Goal: Transaction & Acquisition: Purchase product/service

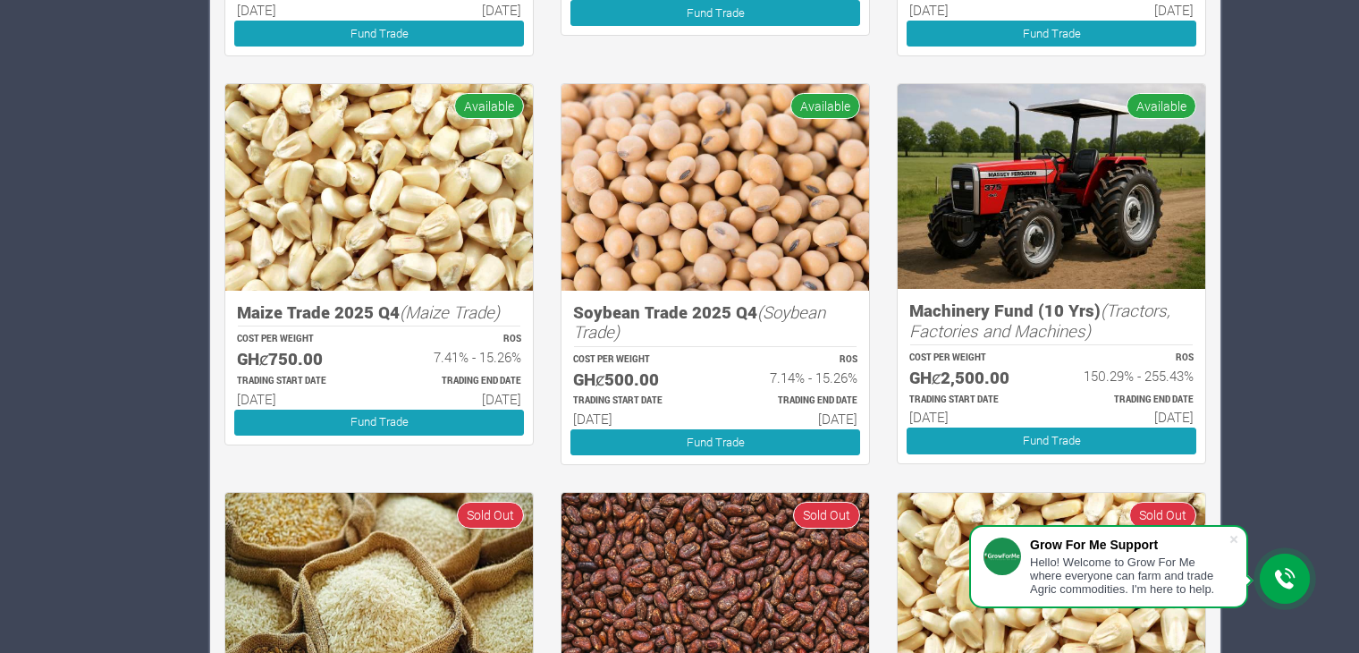
scroll to position [1834, 0]
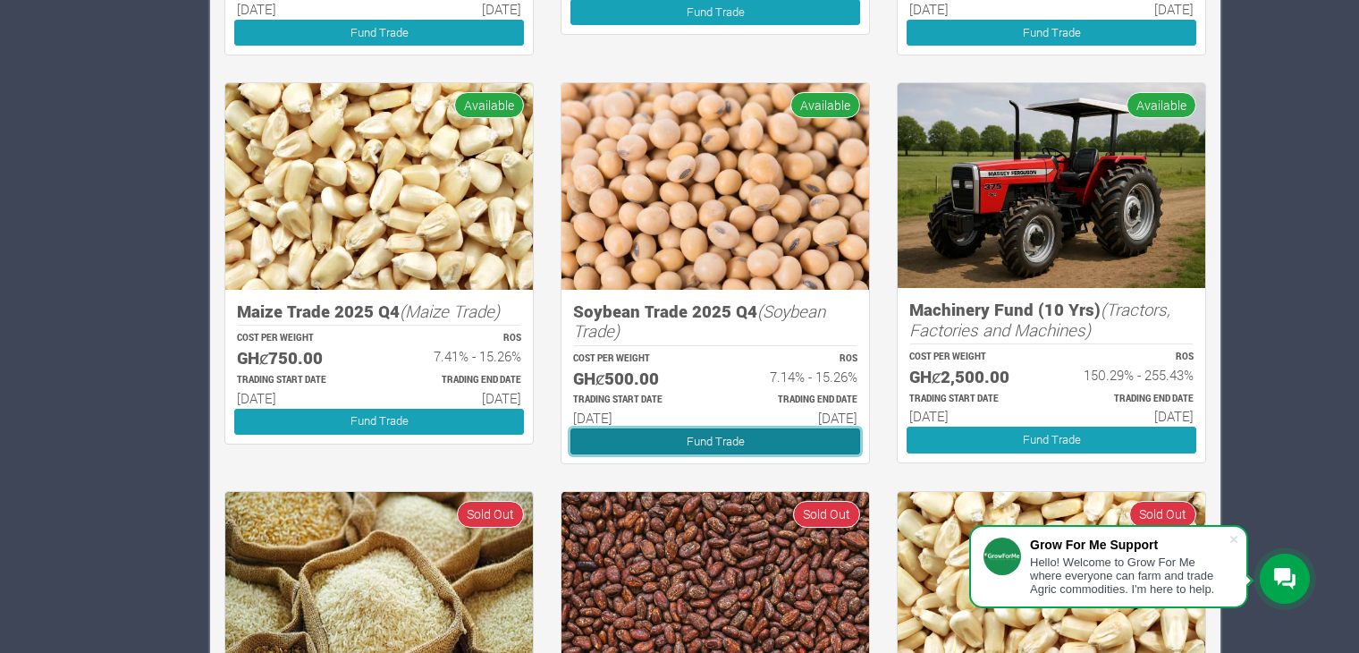
click at [686, 446] on link "Fund Trade" at bounding box center [716, 441] width 290 height 26
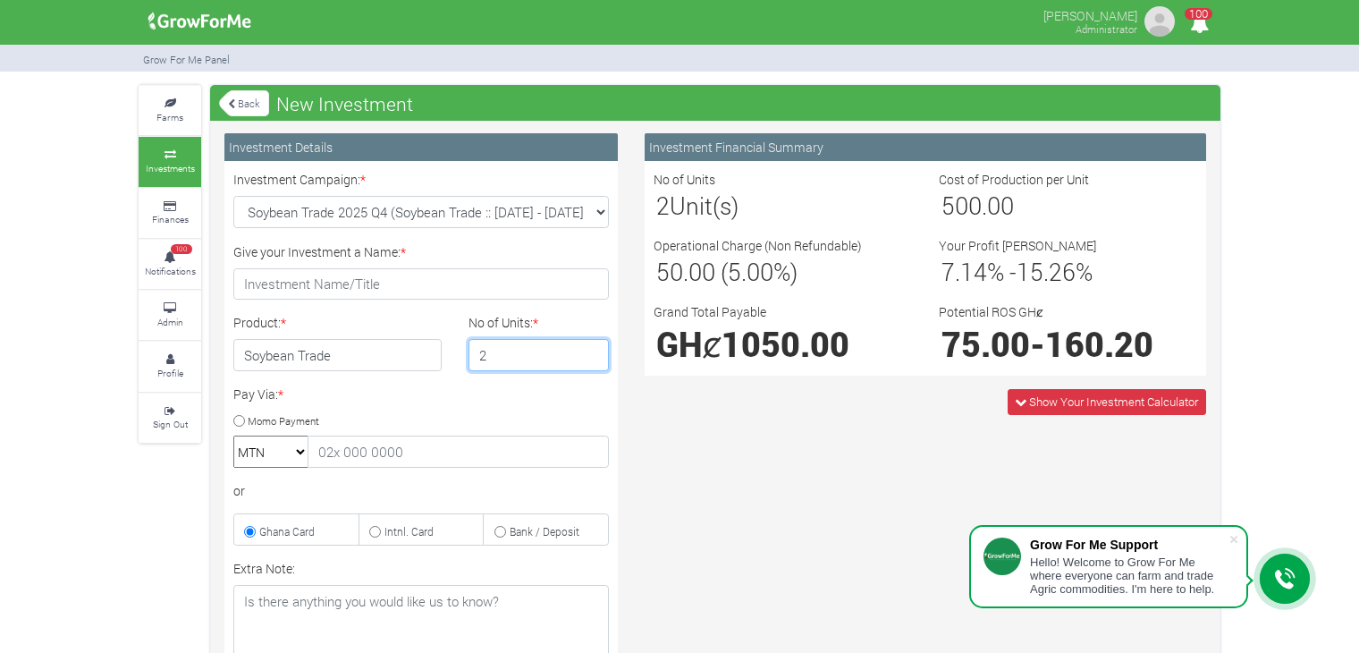
click at [591, 347] on input "2" at bounding box center [539, 355] width 141 height 32
click at [591, 347] on input "3" at bounding box center [539, 355] width 141 height 32
click at [591, 347] on input "4" at bounding box center [539, 355] width 141 height 32
click at [591, 347] on input "5" at bounding box center [539, 355] width 141 height 32
click at [591, 347] on input "6" at bounding box center [539, 355] width 141 height 32
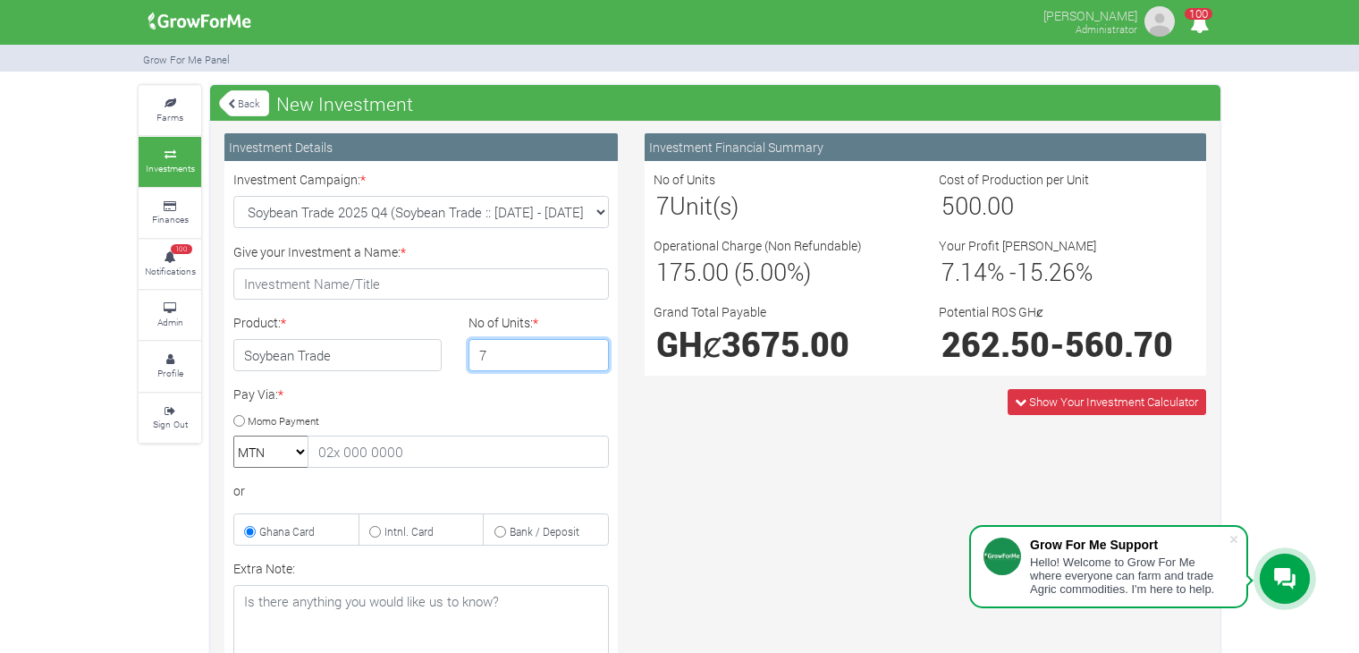
click at [591, 347] on input "7" at bounding box center [539, 355] width 141 height 32
click at [591, 347] on input "8" at bounding box center [539, 355] width 141 height 32
click at [591, 347] on input "9" at bounding box center [539, 355] width 141 height 32
type input "10"
click at [591, 347] on input "10" at bounding box center [539, 355] width 141 height 32
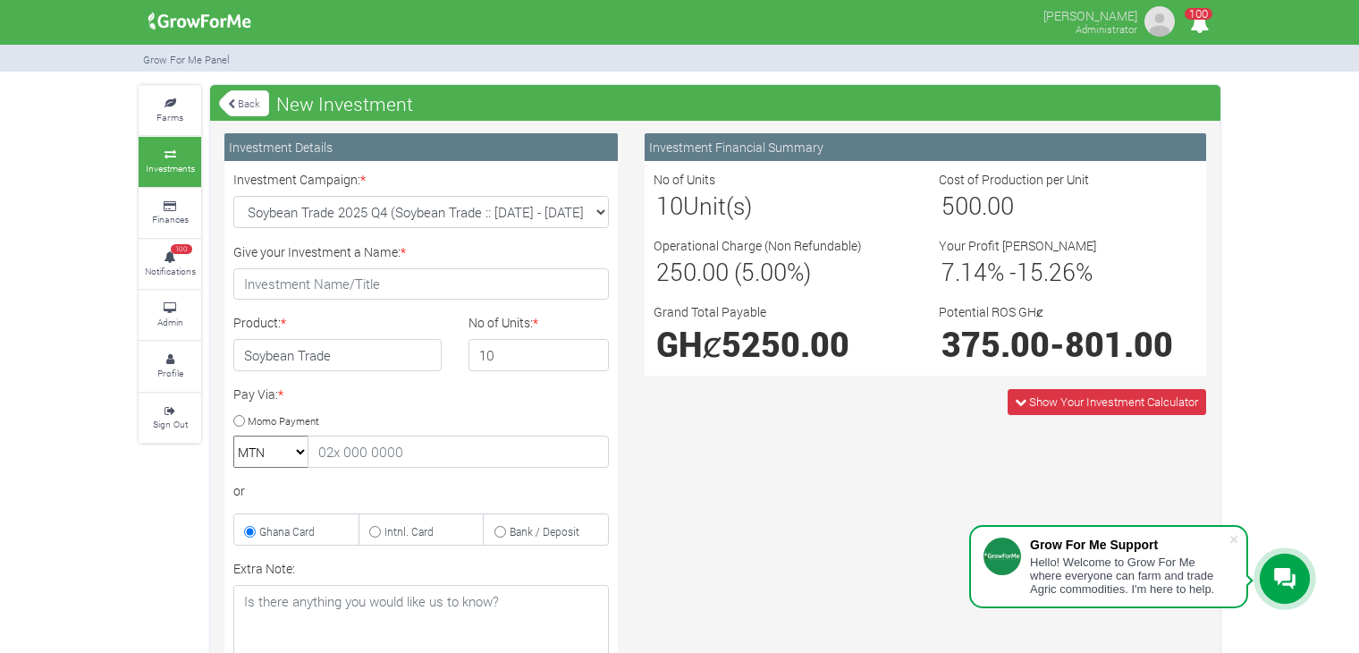
click at [232, 106] on icon at bounding box center [231, 104] width 7 height 10
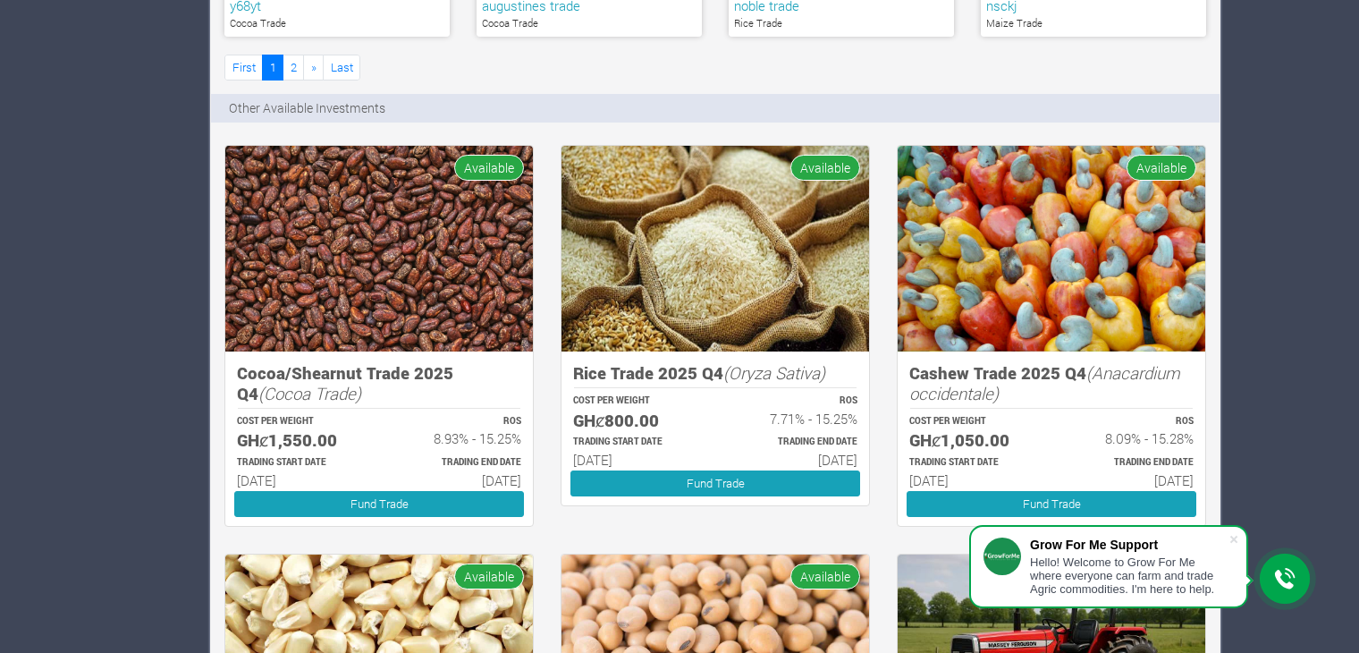
scroll to position [1363, 0]
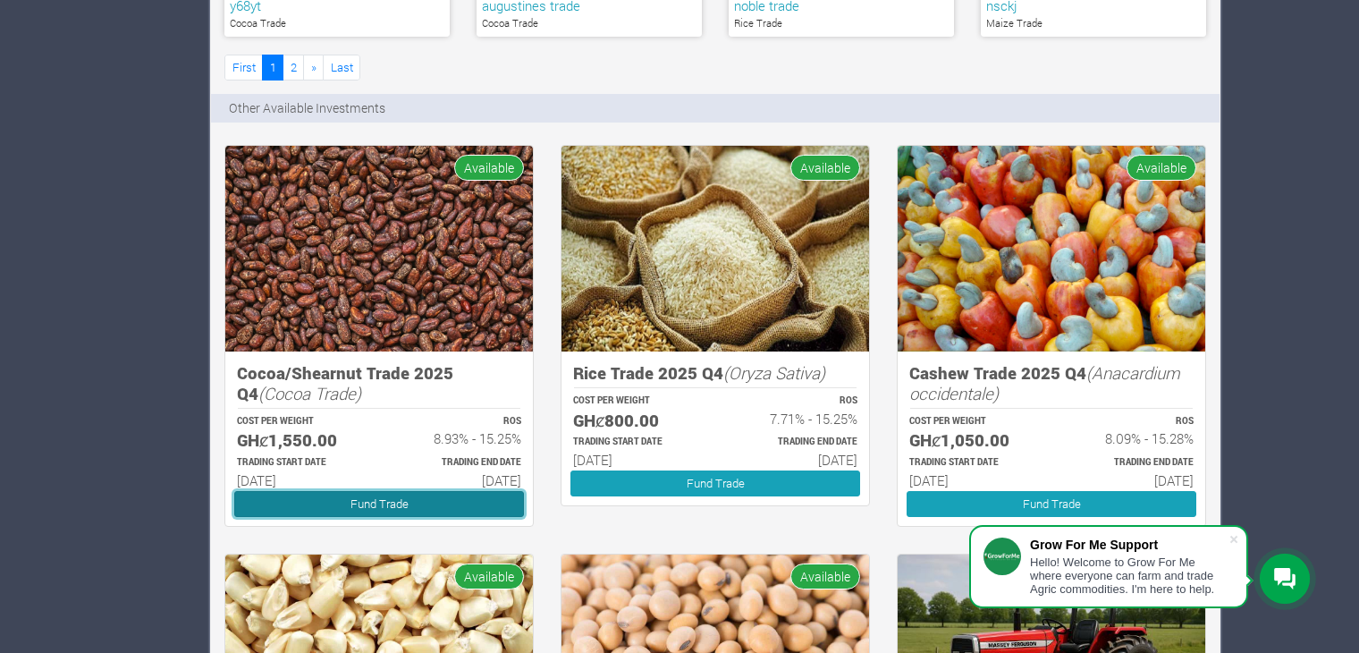
click at [360, 498] on link "Fund Trade" at bounding box center [379, 504] width 290 height 26
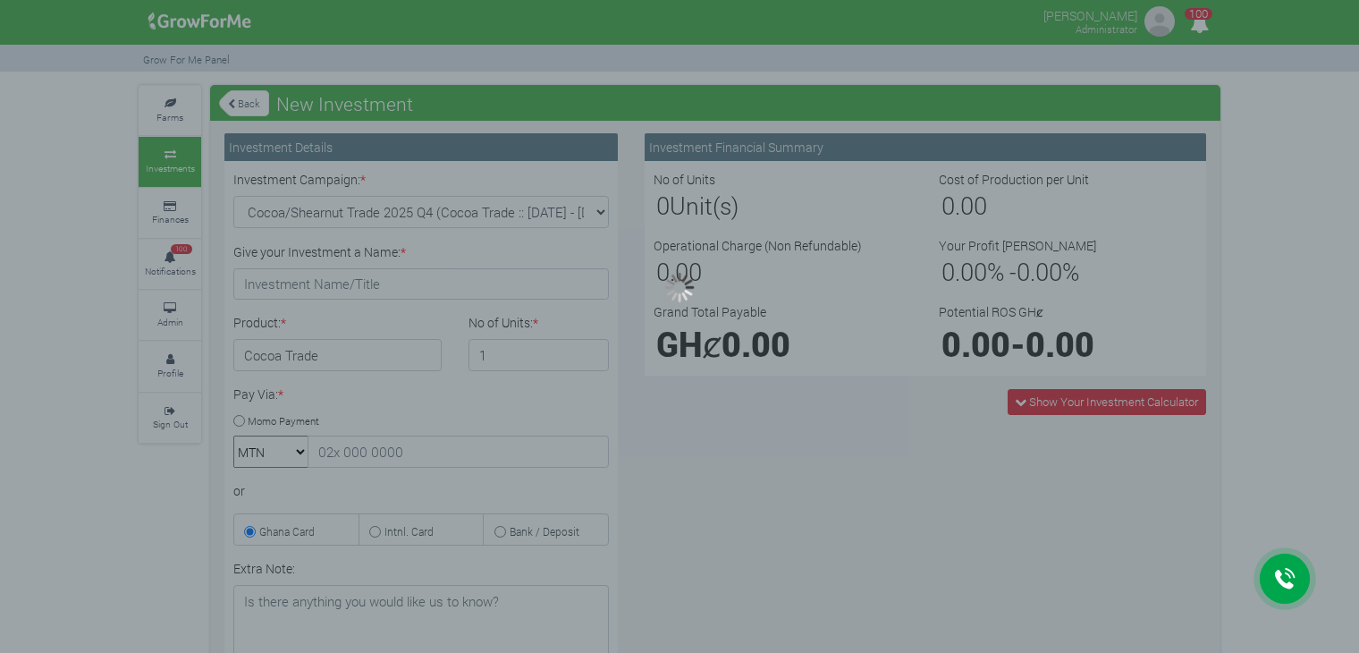
type input "1"
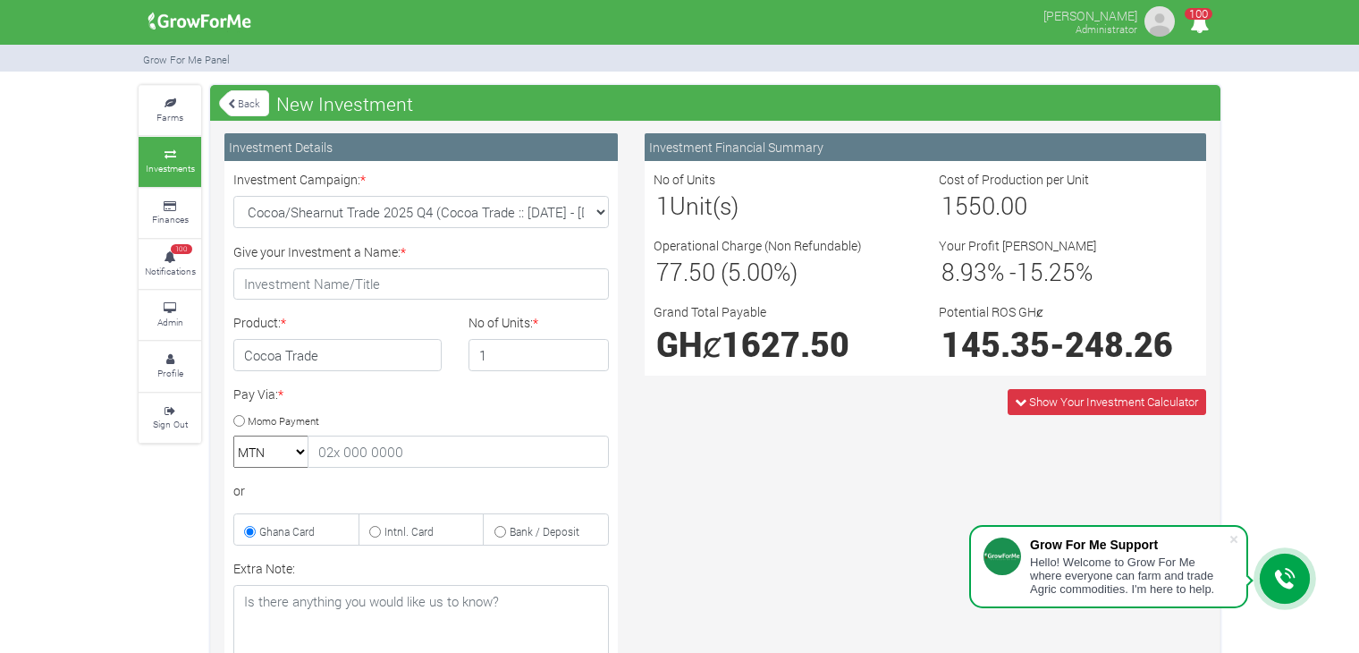
click at [231, 108] on icon at bounding box center [231, 104] width 7 height 10
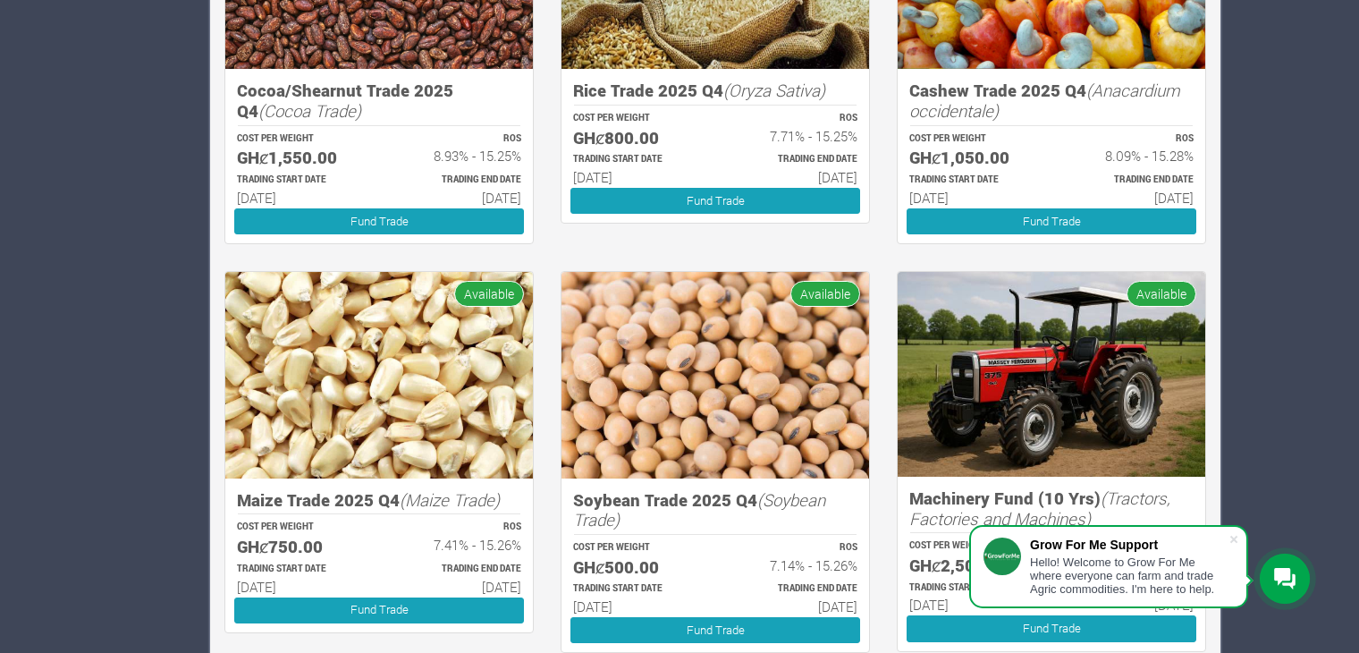
scroll to position [1647, 0]
